Goal: Information Seeking & Learning: Learn about a topic

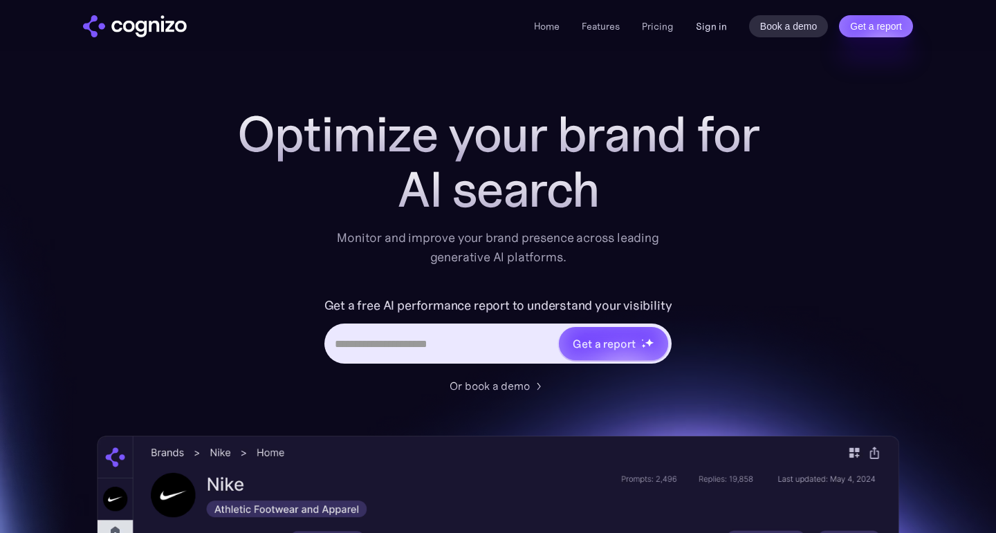
click at [722, 28] on link "Sign in" at bounding box center [710, 26] width 31 height 17
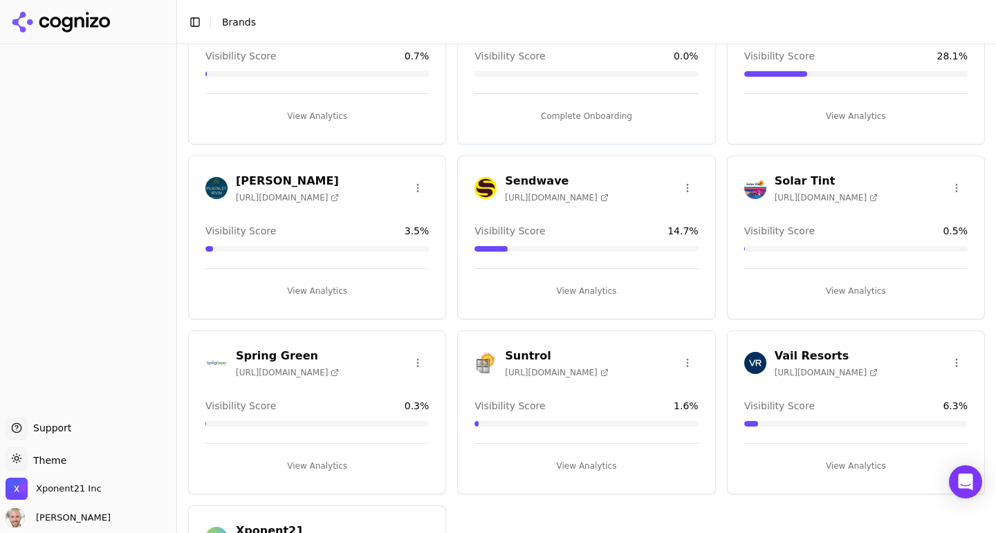
scroll to position [127, 0]
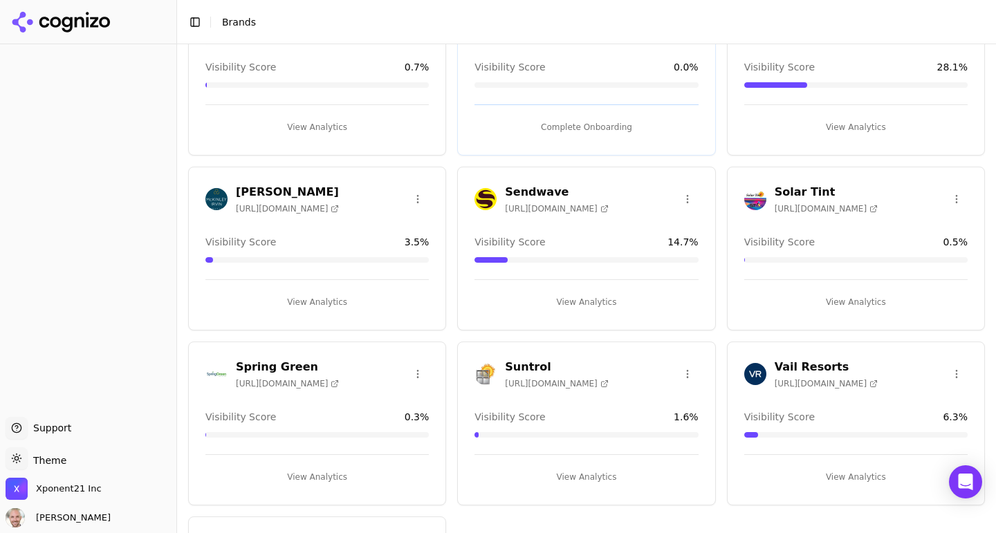
click at [306, 203] on span "[URL][DOMAIN_NAME]" at bounding box center [287, 208] width 103 height 11
click at [268, 189] on h3 "[PERSON_NAME]" at bounding box center [287, 192] width 103 height 17
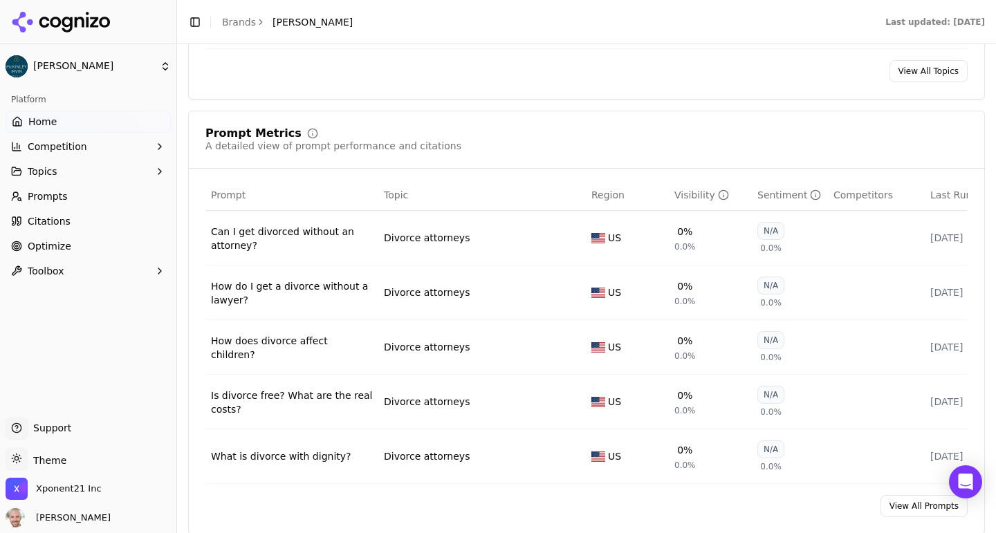
scroll to position [788, 0]
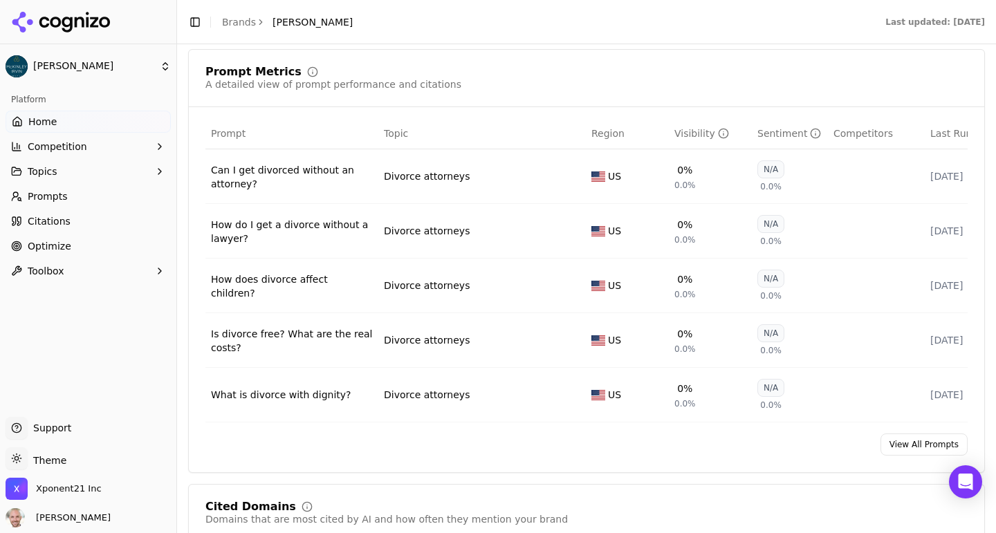
click at [933, 433] on link "View All Prompts" at bounding box center [923, 444] width 87 height 22
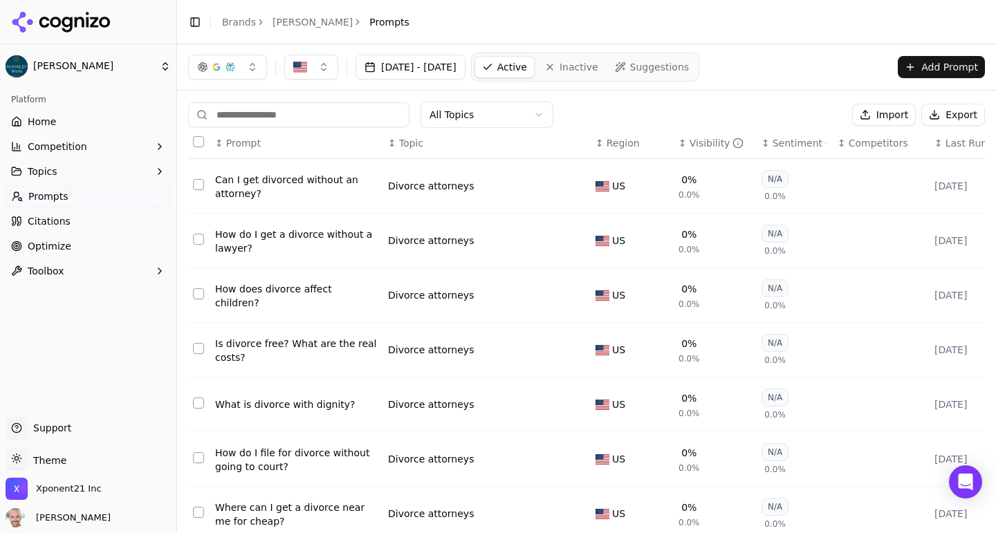
click at [704, 149] on div "Visibility" at bounding box center [716, 143] width 55 height 14
click at [702, 148] on div "Visibility" at bounding box center [716, 143] width 55 height 14
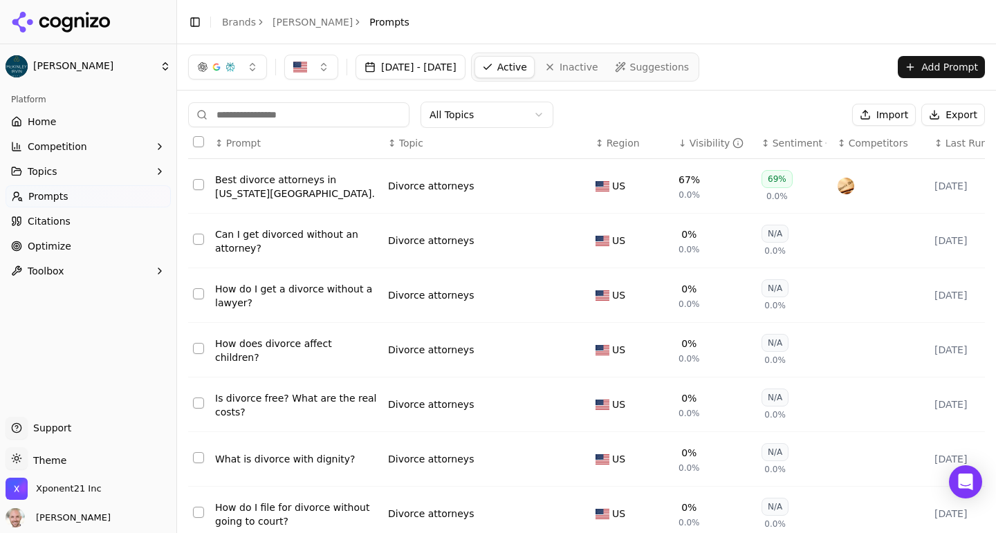
click at [267, 175] on div "Best divorce attorneys in [US_STATE][GEOGRAPHIC_DATA]." at bounding box center [296, 187] width 162 height 28
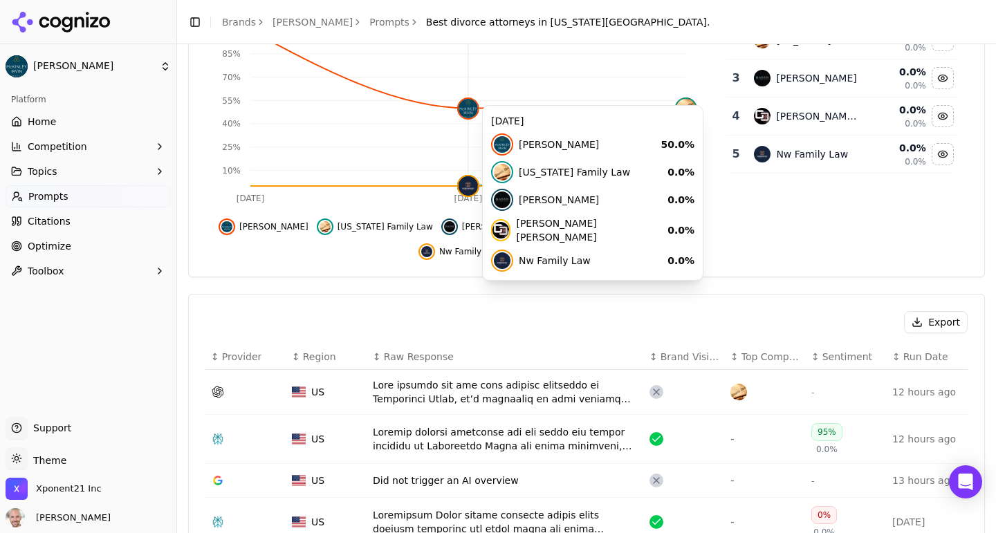
scroll to position [294, 0]
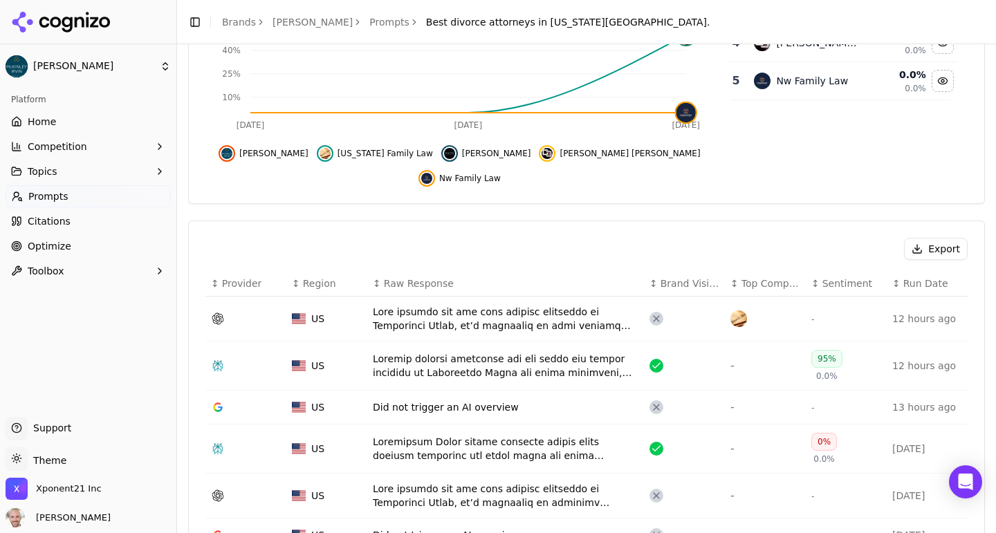
click at [326, 238] on div "Export" at bounding box center [586, 249] width 762 height 22
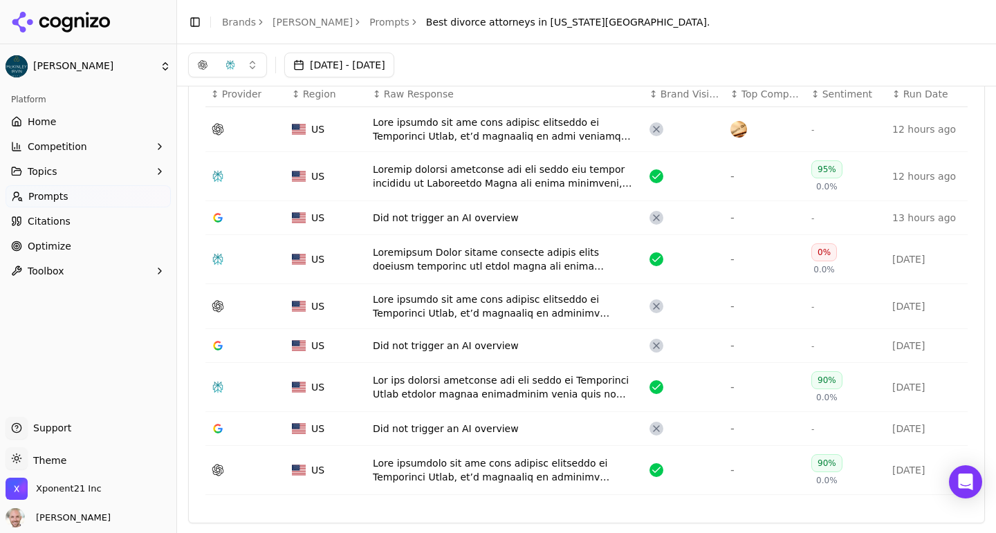
scroll to position [0, 0]
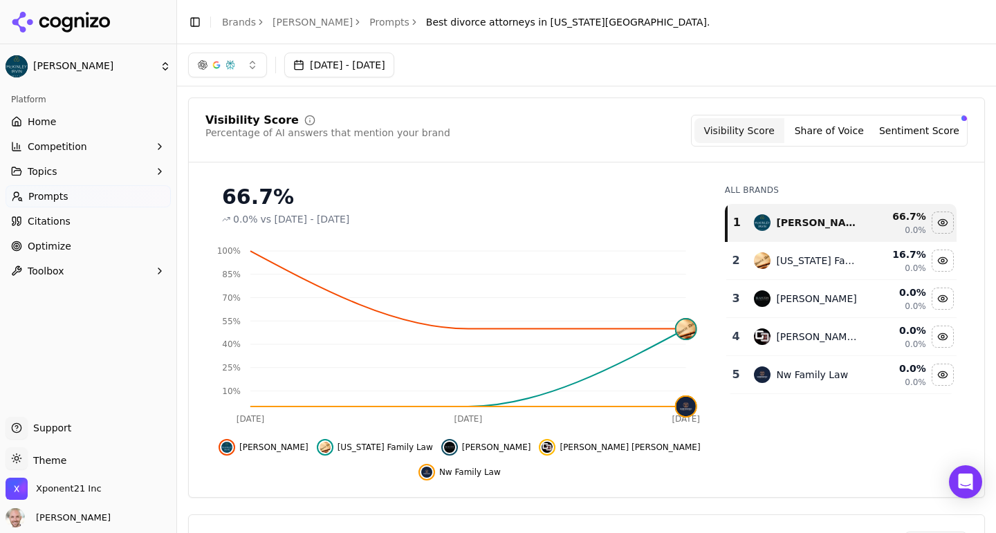
click at [146, 139] on button "Competition" at bounding box center [88, 147] width 165 height 22
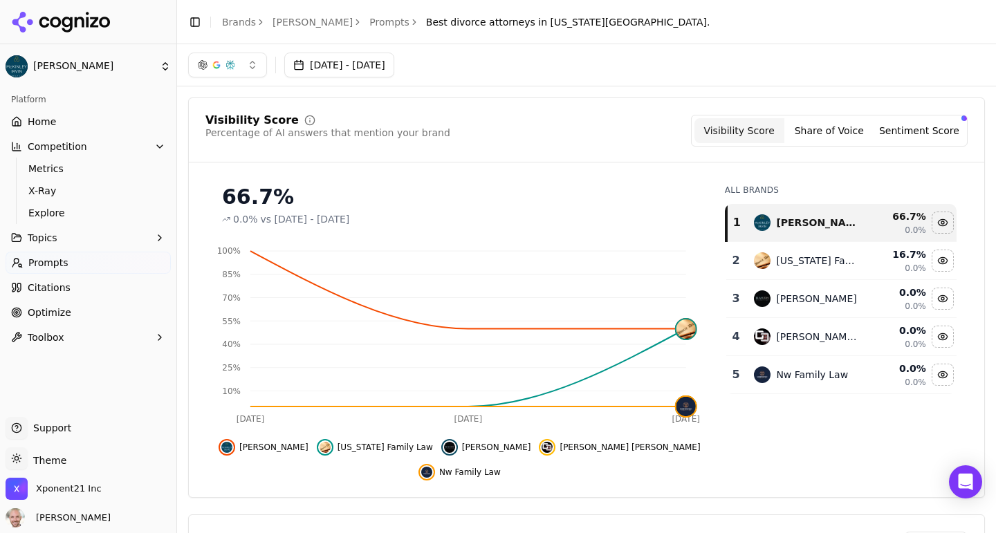
click at [146, 139] on button "Competition" at bounding box center [88, 147] width 165 height 22
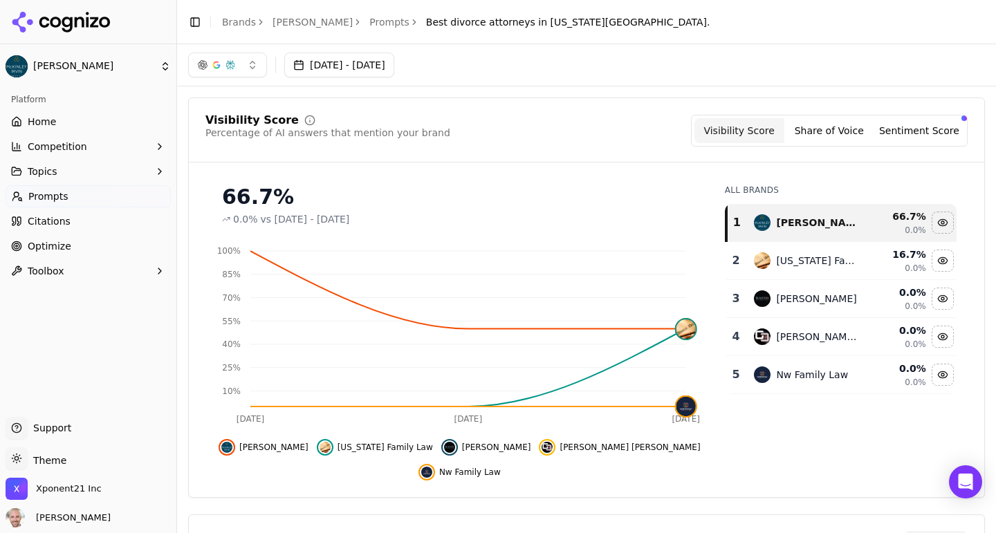
click at [62, 118] on link "Home" at bounding box center [88, 122] width 165 height 22
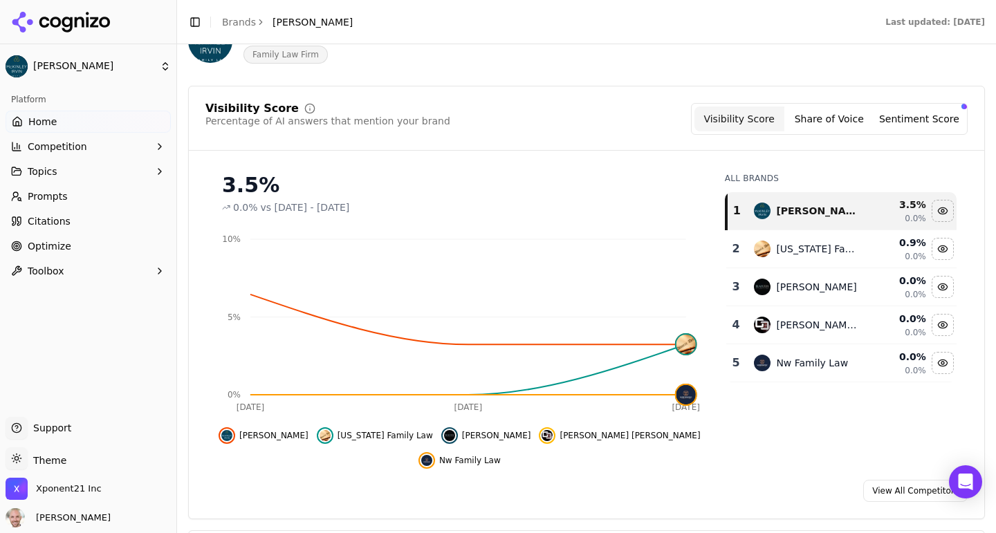
scroll to position [91, 0]
click at [67, 144] on span "Competition" at bounding box center [57, 147] width 59 height 14
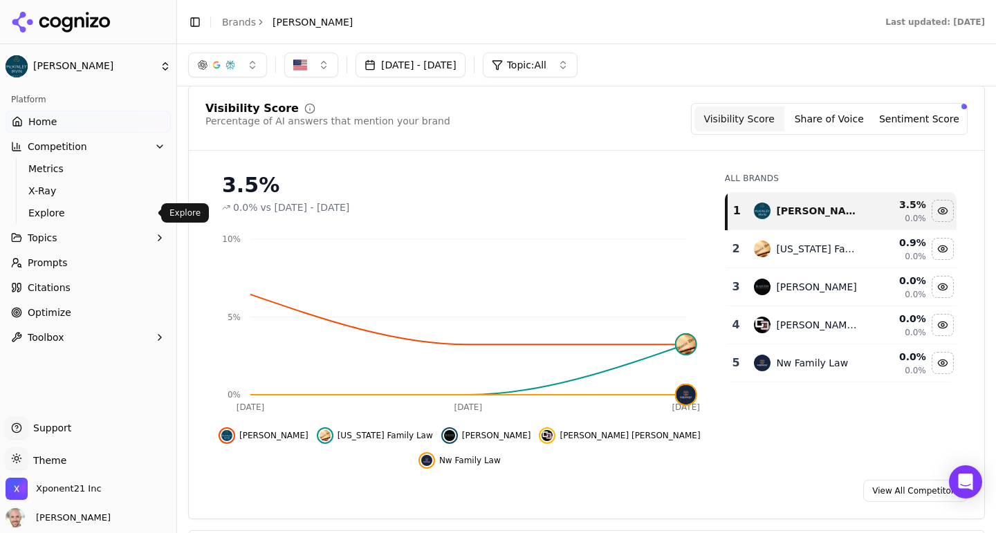
click at [46, 207] on span "Explore" at bounding box center [88, 213] width 120 height 14
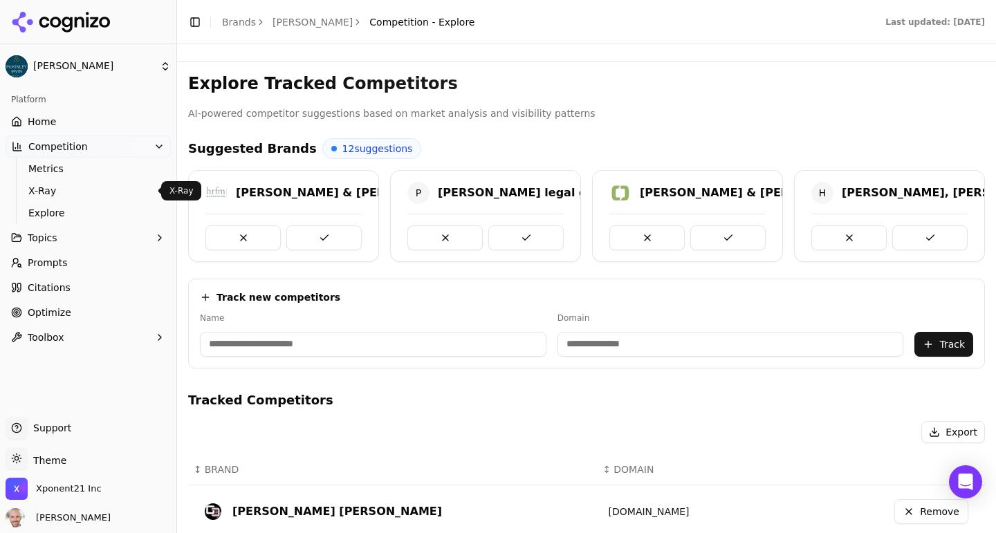
click at [42, 188] on span "X-Ray" at bounding box center [88, 191] width 120 height 14
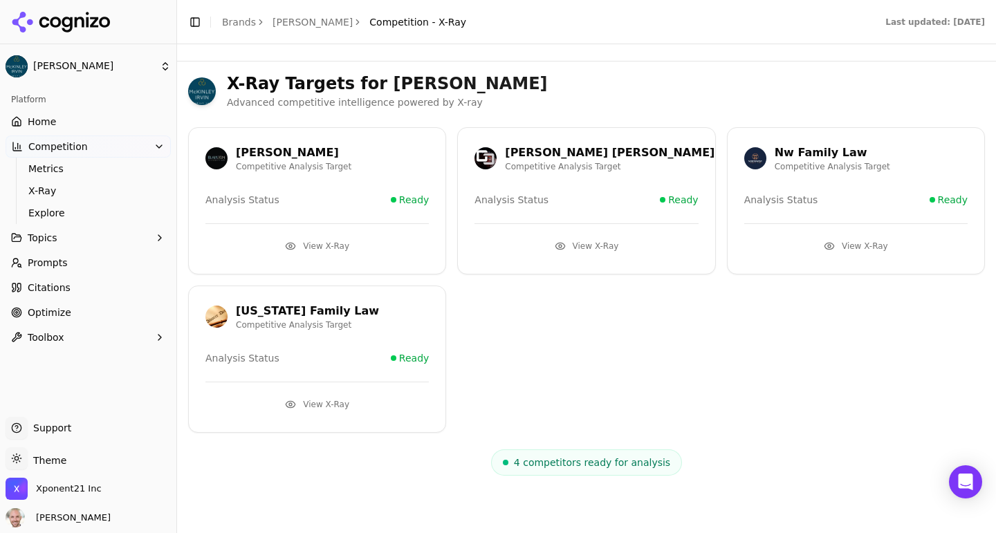
click at [343, 247] on button "View X-Ray" at bounding box center [316, 246] width 223 height 22
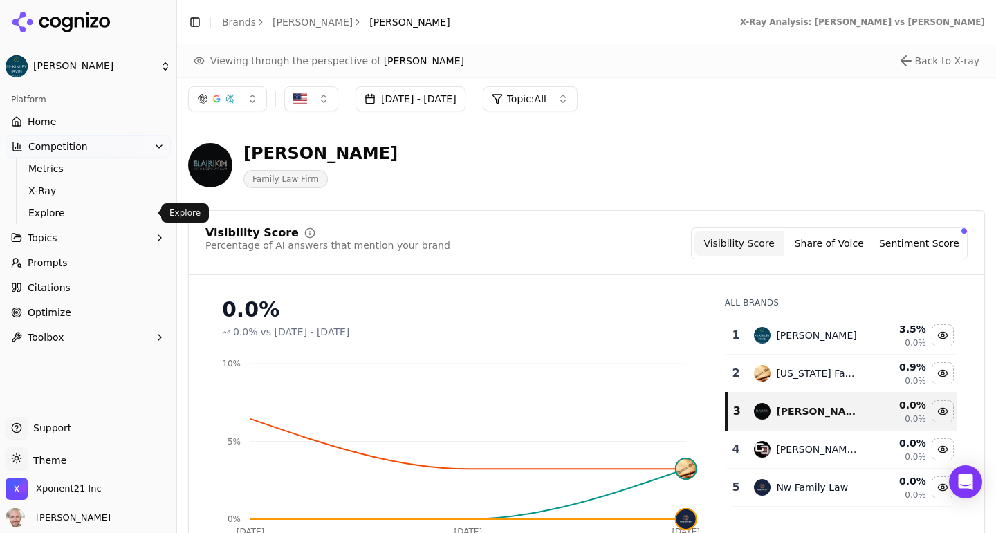
click at [54, 213] on span "Explore" at bounding box center [88, 213] width 120 height 14
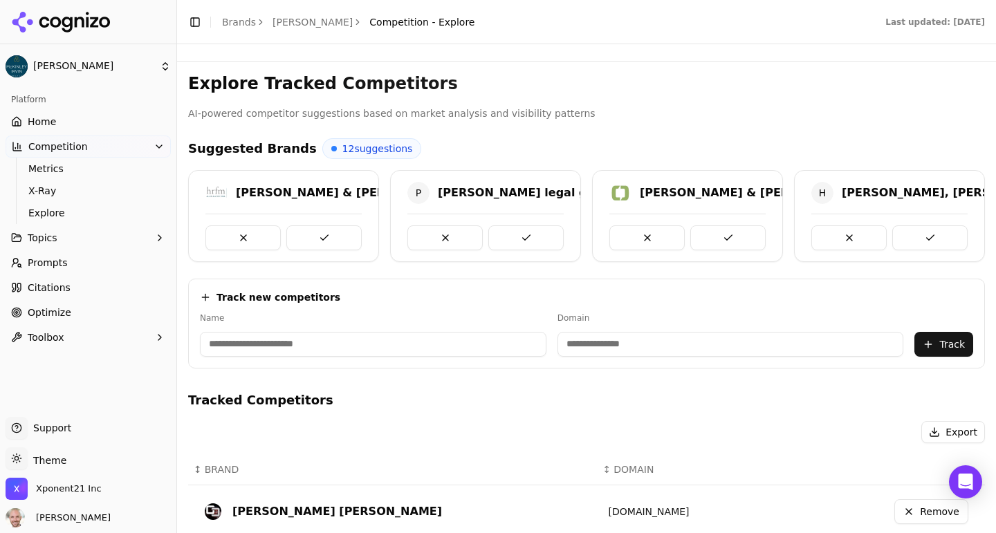
click at [65, 242] on button "Topics" at bounding box center [88, 238] width 165 height 22
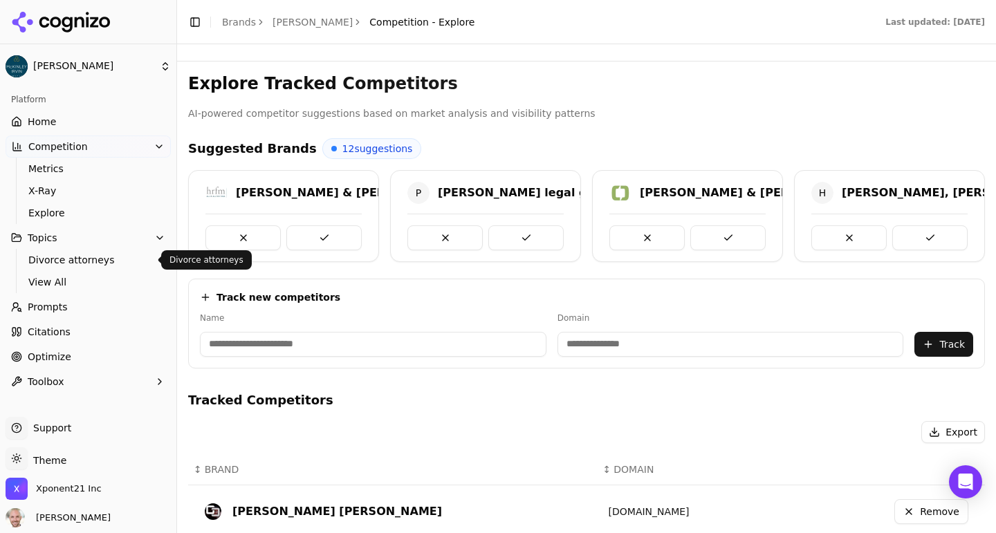
click at [105, 254] on span "Divorce attorneys" at bounding box center [88, 260] width 120 height 14
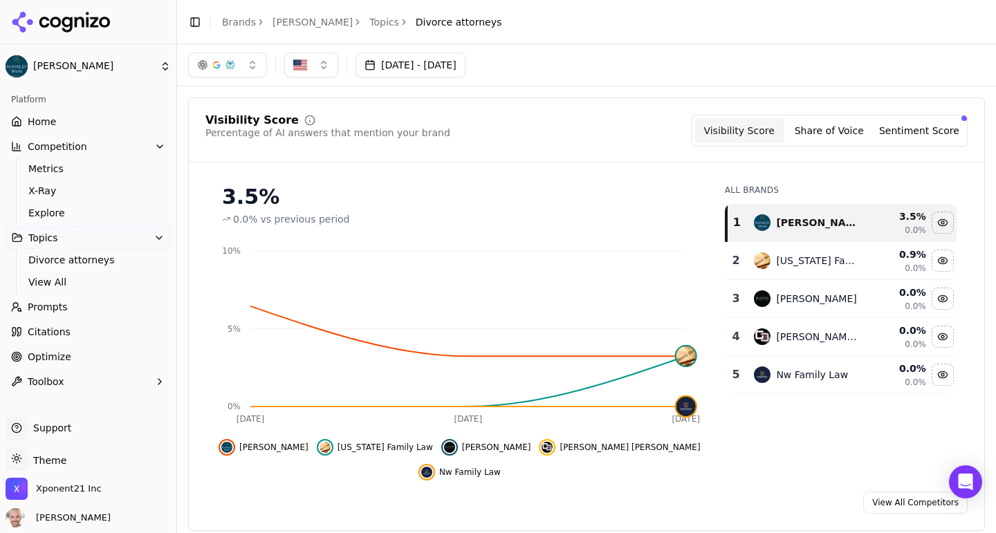
click at [66, 308] on link "Prompts" at bounding box center [88, 307] width 165 height 22
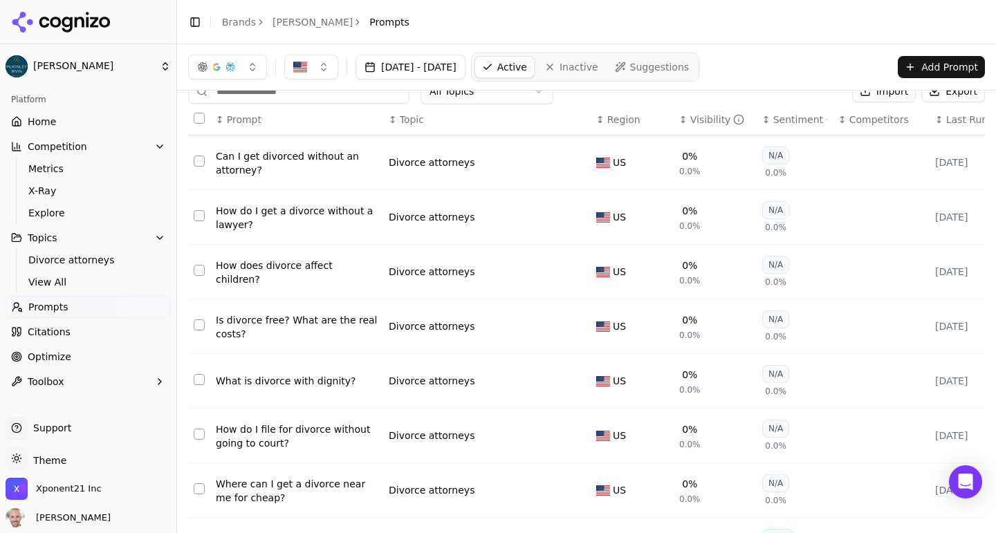
scroll to position [11, 0]
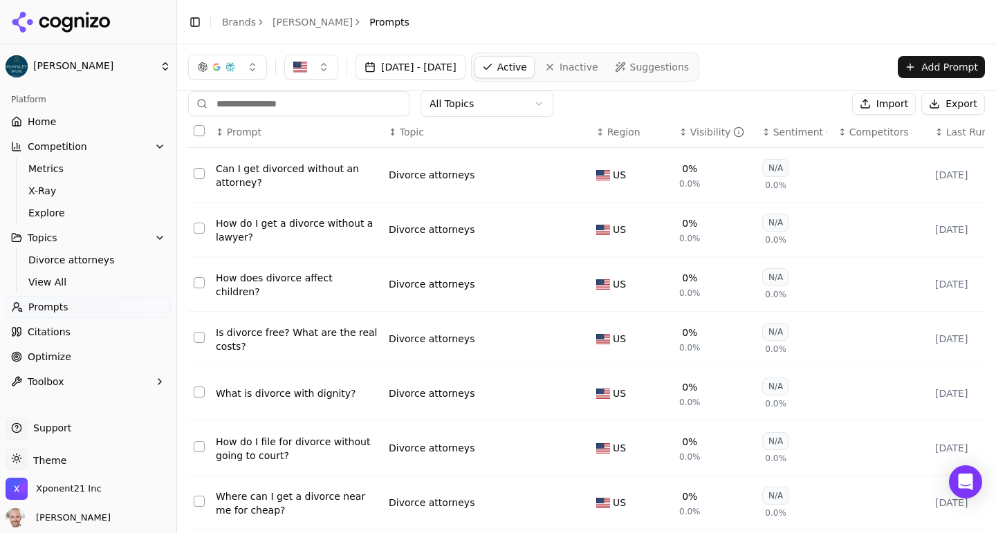
click at [704, 129] on div "Visibility" at bounding box center [717, 132] width 55 height 14
click at [251, 67] on button "button" at bounding box center [227, 67] width 79 height 25
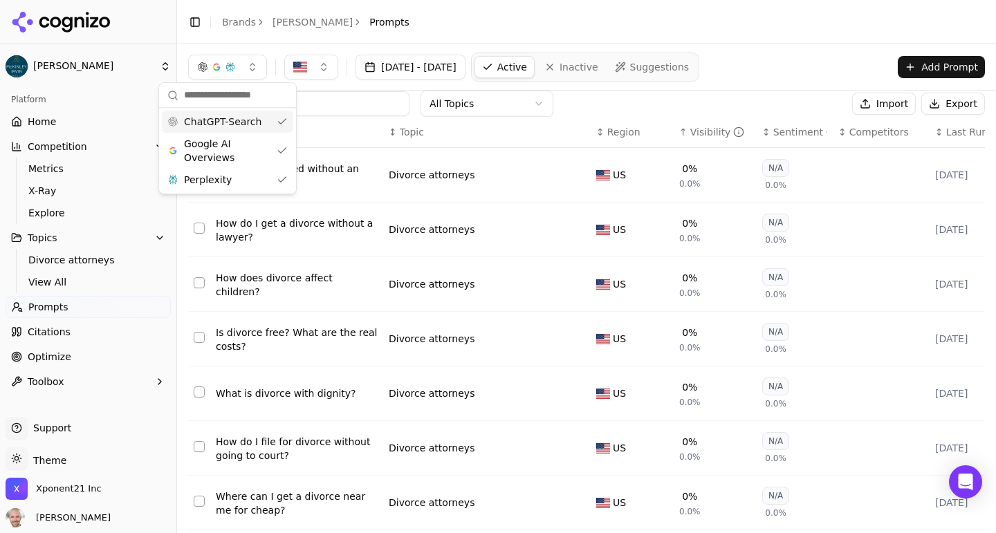
click at [256, 64] on button "button" at bounding box center [227, 67] width 79 height 25
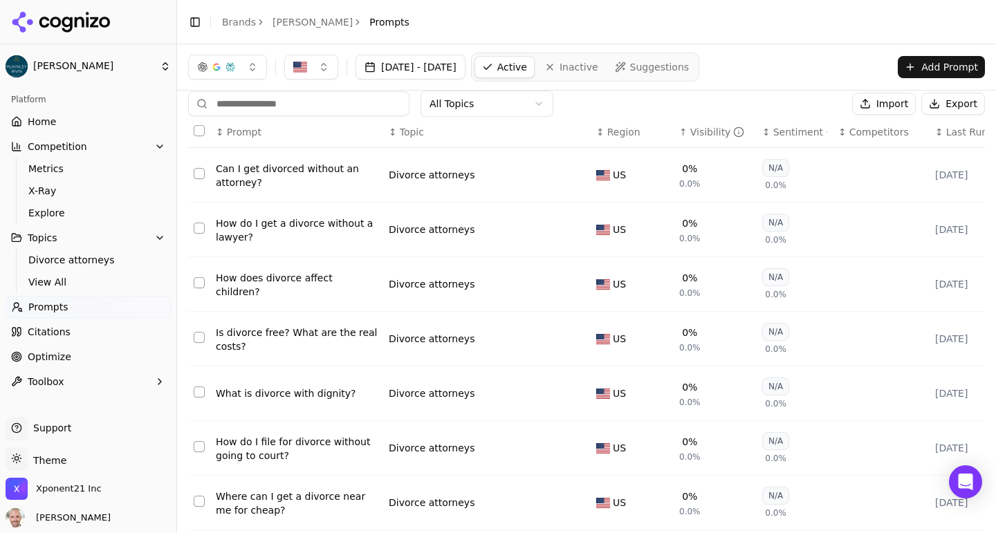
click at [698, 142] on th "↑ Visibility" at bounding box center [714, 132] width 83 height 31
click at [695, 127] on div "Visibility" at bounding box center [717, 132] width 55 height 14
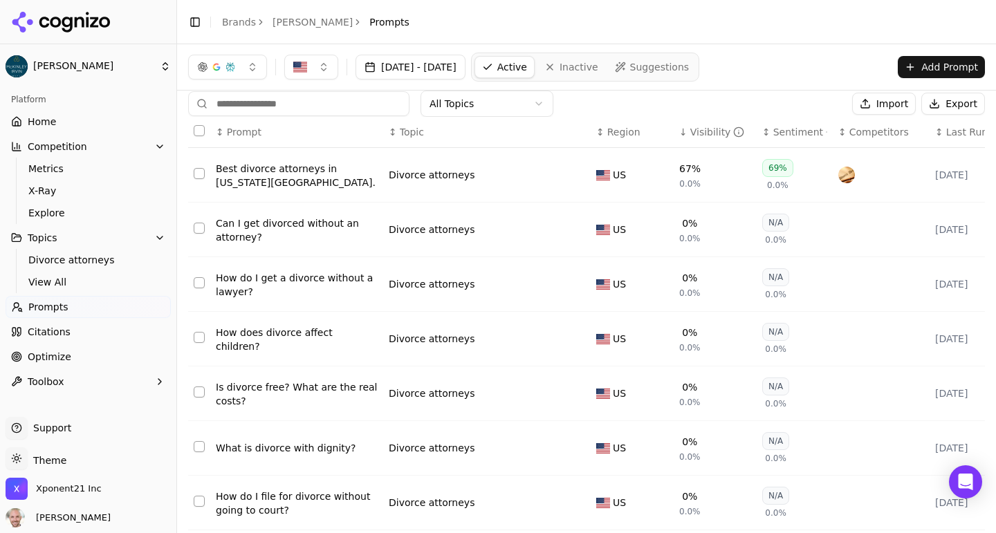
click at [254, 183] on div "Best divorce attorneys in [US_STATE][GEOGRAPHIC_DATA]." at bounding box center [297, 176] width 162 height 28
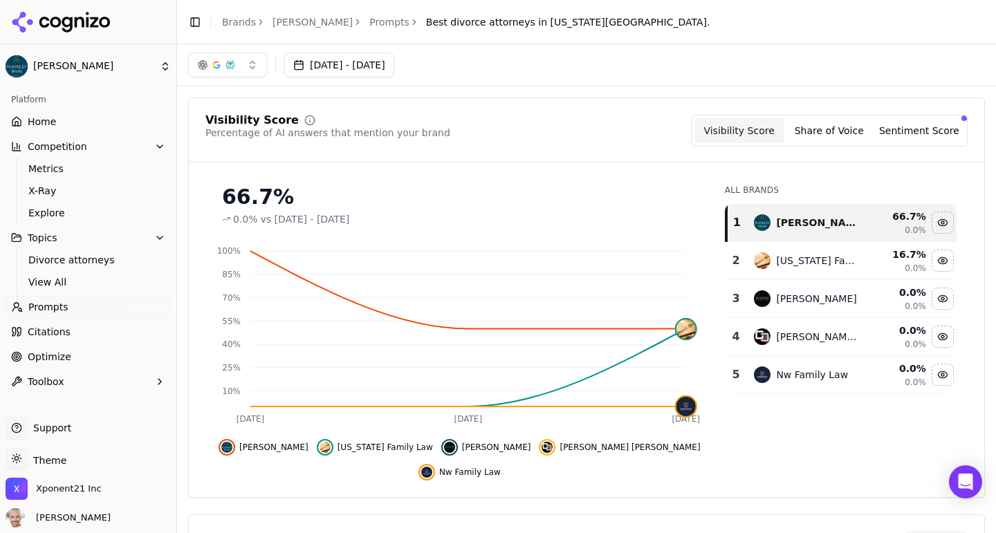
click at [821, 140] on button "Share of Voice" at bounding box center [829, 130] width 90 height 25
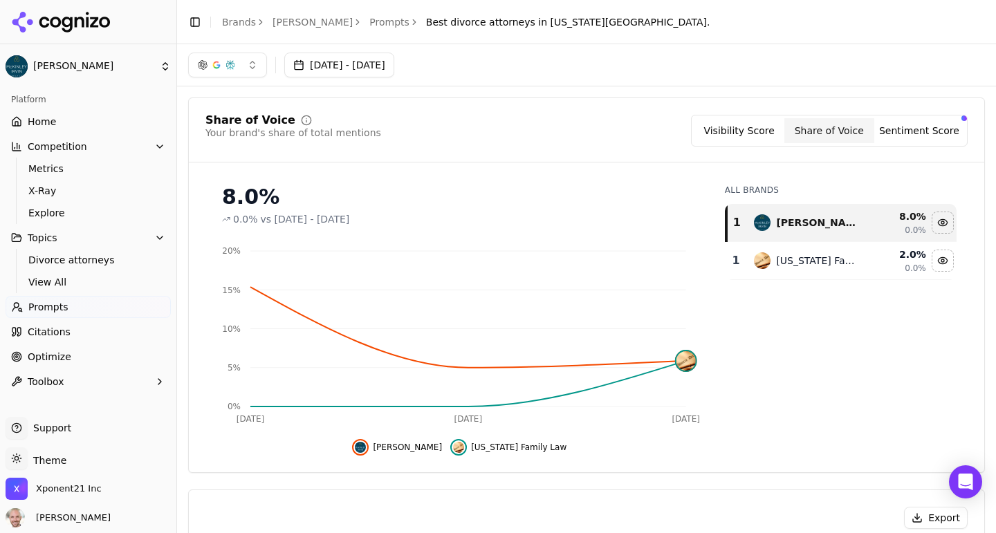
click at [906, 131] on button "Sentiment Score" at bounding box center [919, 130] width 90 height 25
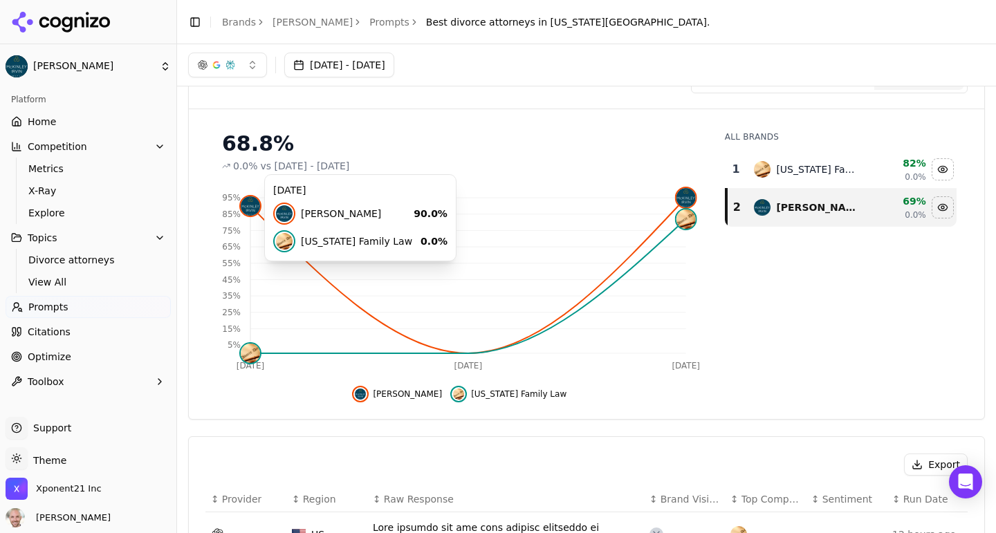
scroll to position [55, 0]
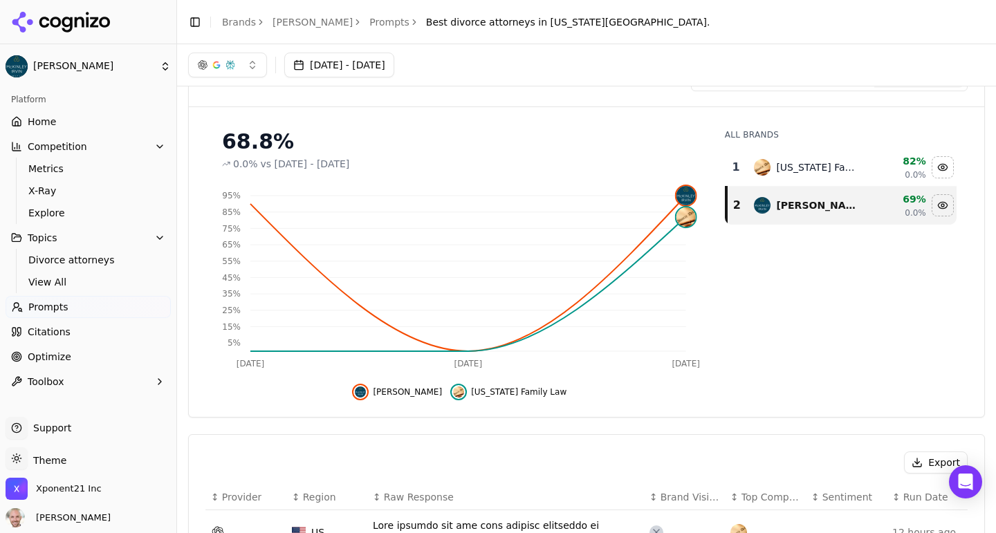
click at [86, 333] on link "Citations" at bounding box center [88, 332] width 165 height 22
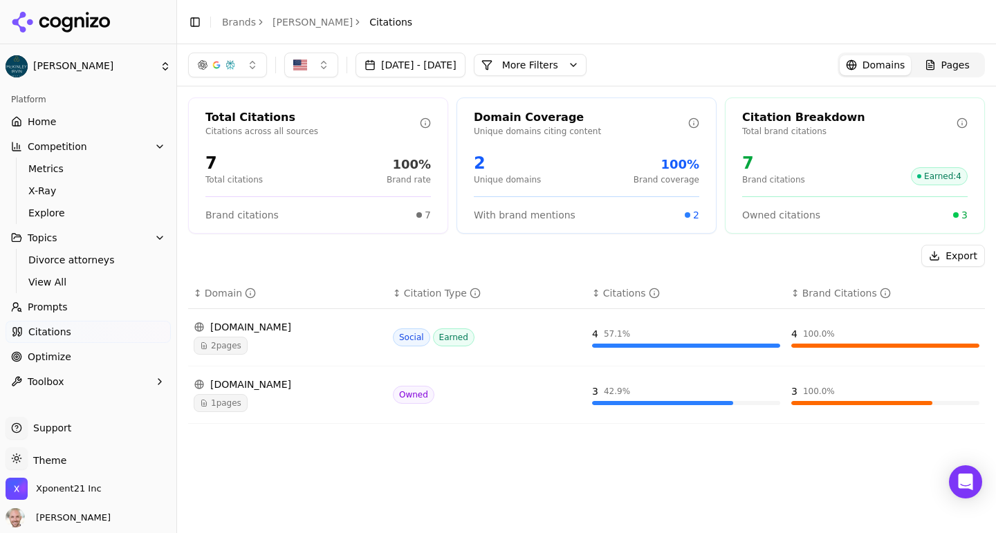
click at [68, 353] on link "Optimize" at bounding box center [88, 357] width 165 height 22
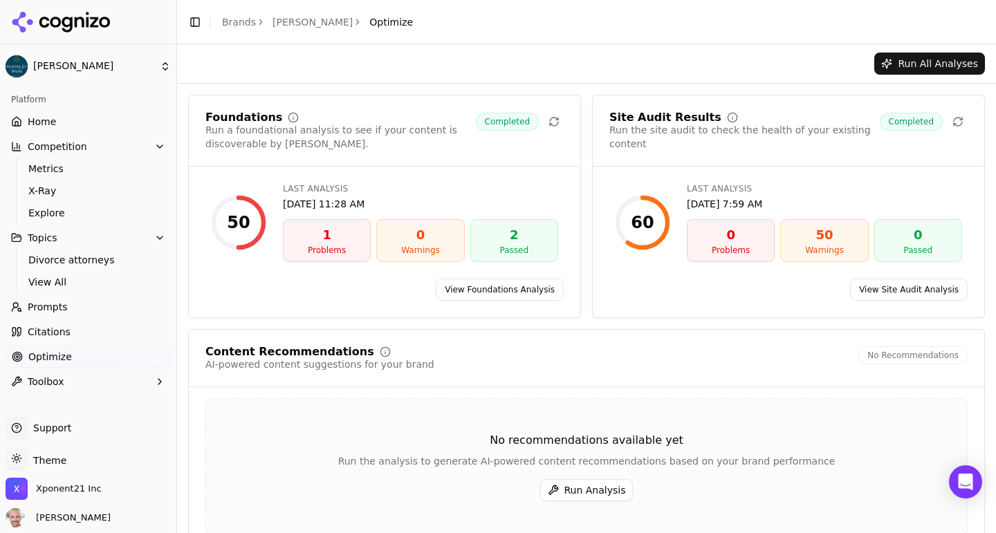
click at [894, 288] on link "View Site Audit Analysis" at bounding box center [909, 290] width 118 height 22
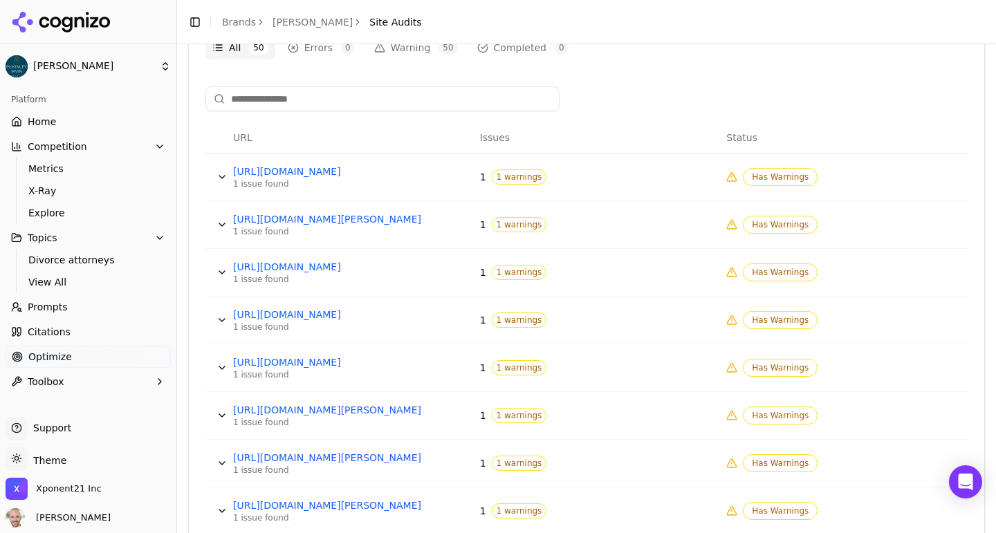
scroll to position [507, 0]
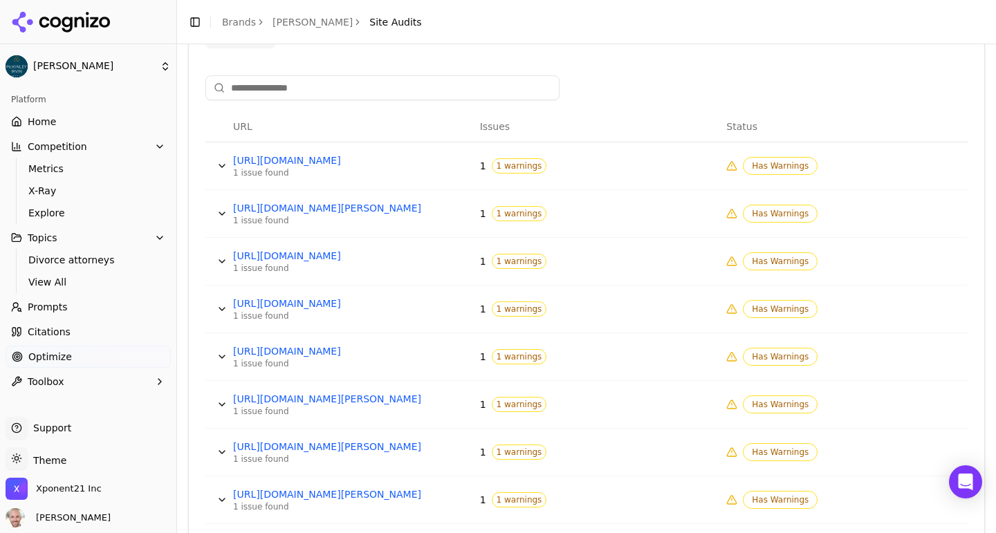
click at [223, 162] on button "Data table" at bounding box center [222, 166] width 22 height 22
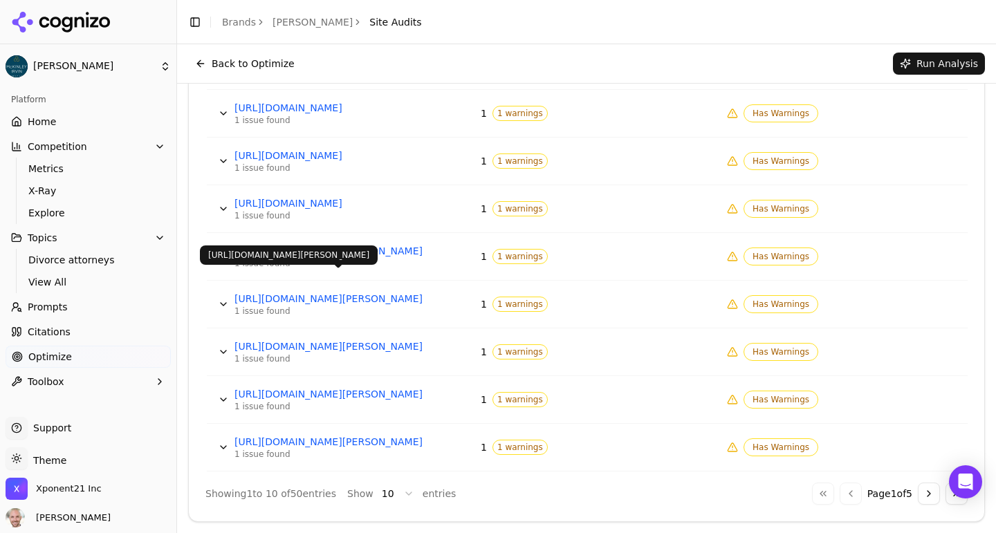
scroll to position [0, 0]
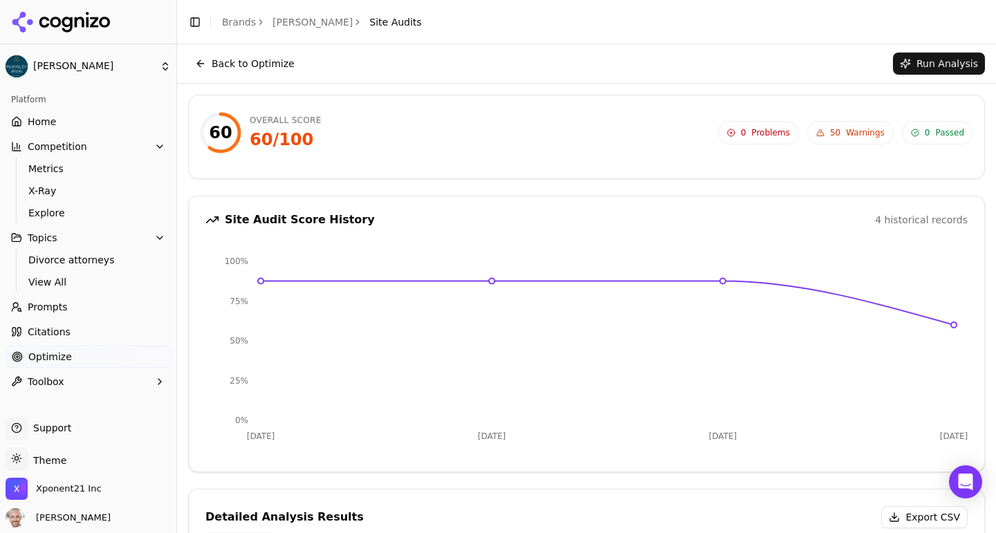
click at [44, 119] on span "Home" at bounding box center [42, 122] width 28 height 14
